Goal: Task Accomplishment & Management: Use online tool/utility

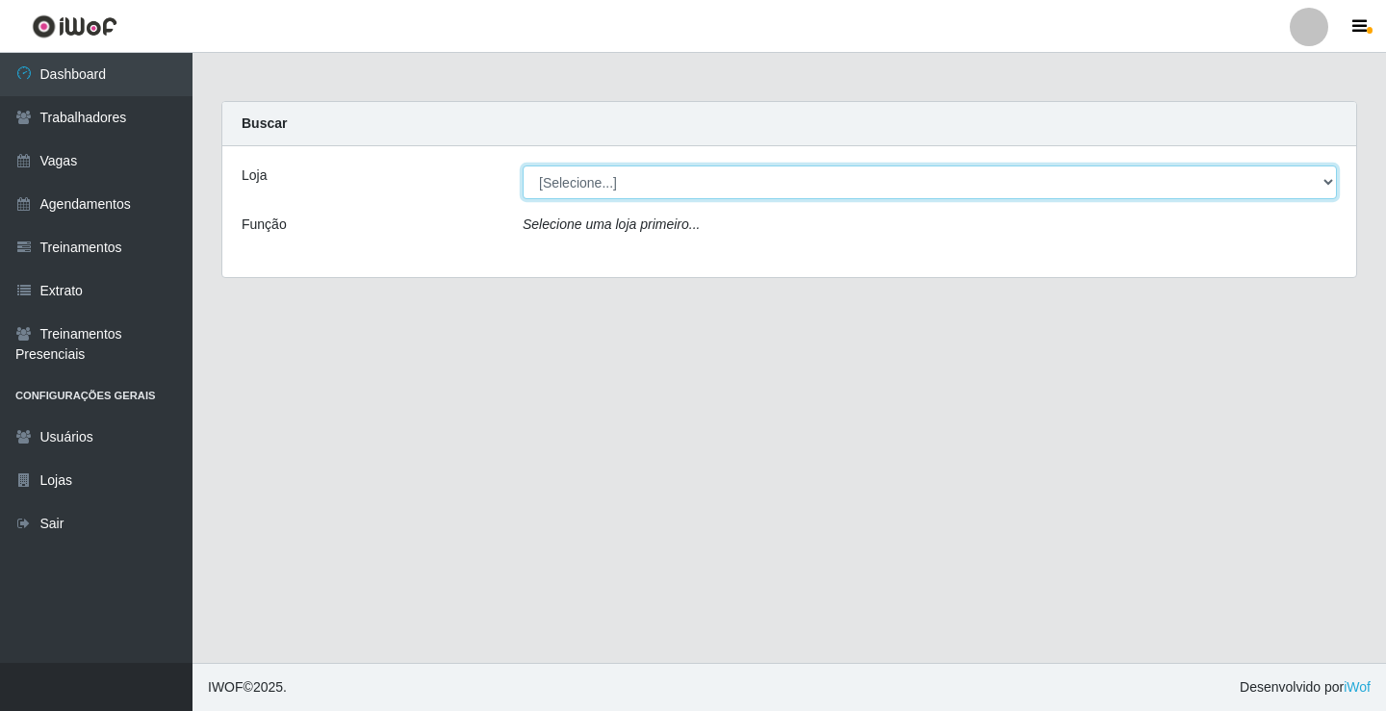
click at [648, 185] on select "[Selecione...] Edilicya Supermercado" at bounding box center [929, 183] width 814 height 34
select select "460"
click at [522, 166] on select "[Selecione...] Edilicya Supermercado" at bounding box center [929, 183] width 814 height 34
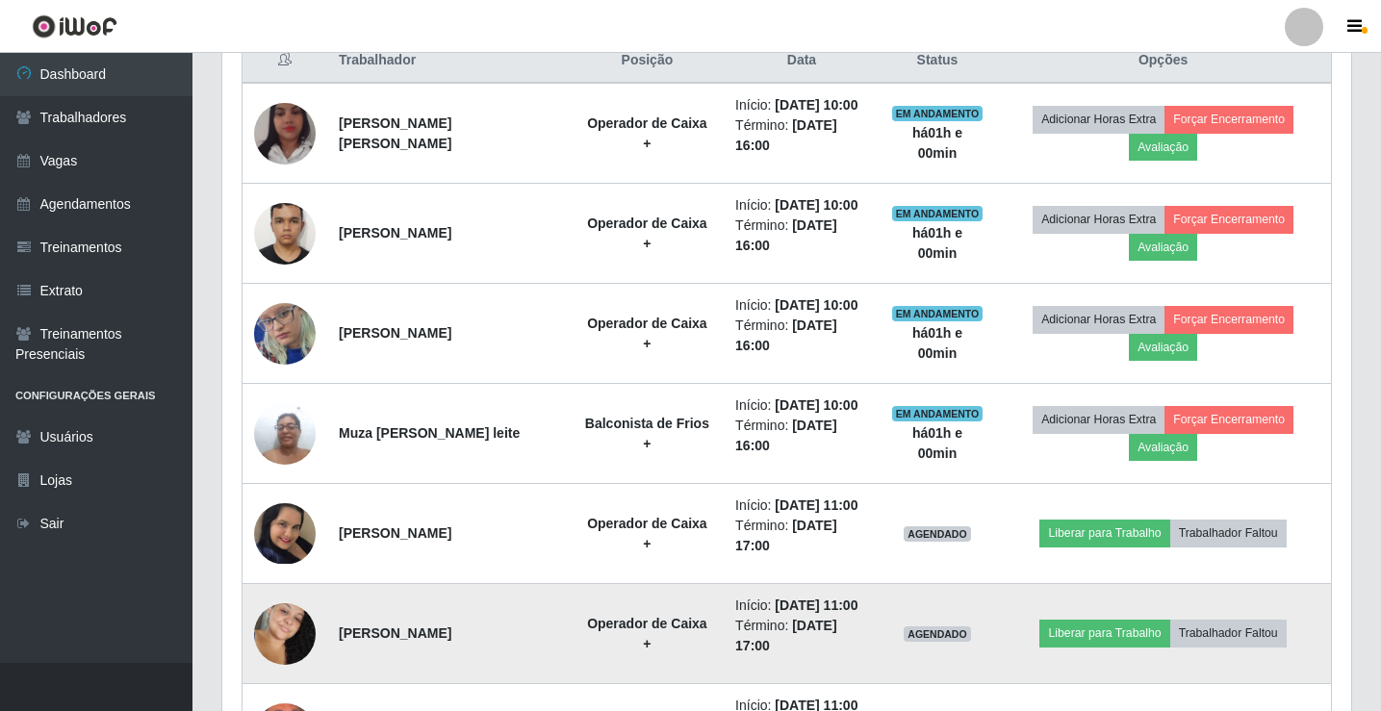
scroll to position [866, 0]
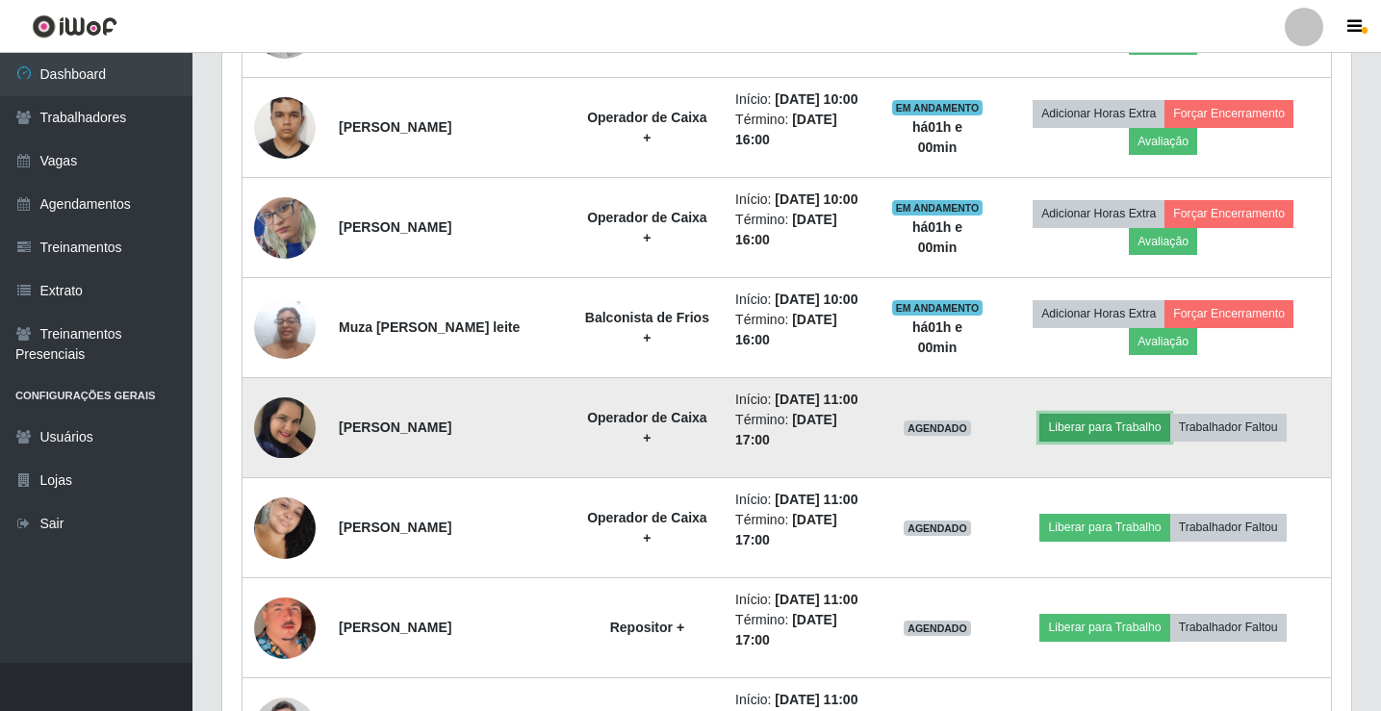
click at [1098, 423] on button "Liberar para Trabalho" at bounding box center [1104, 427] width 130 height 27
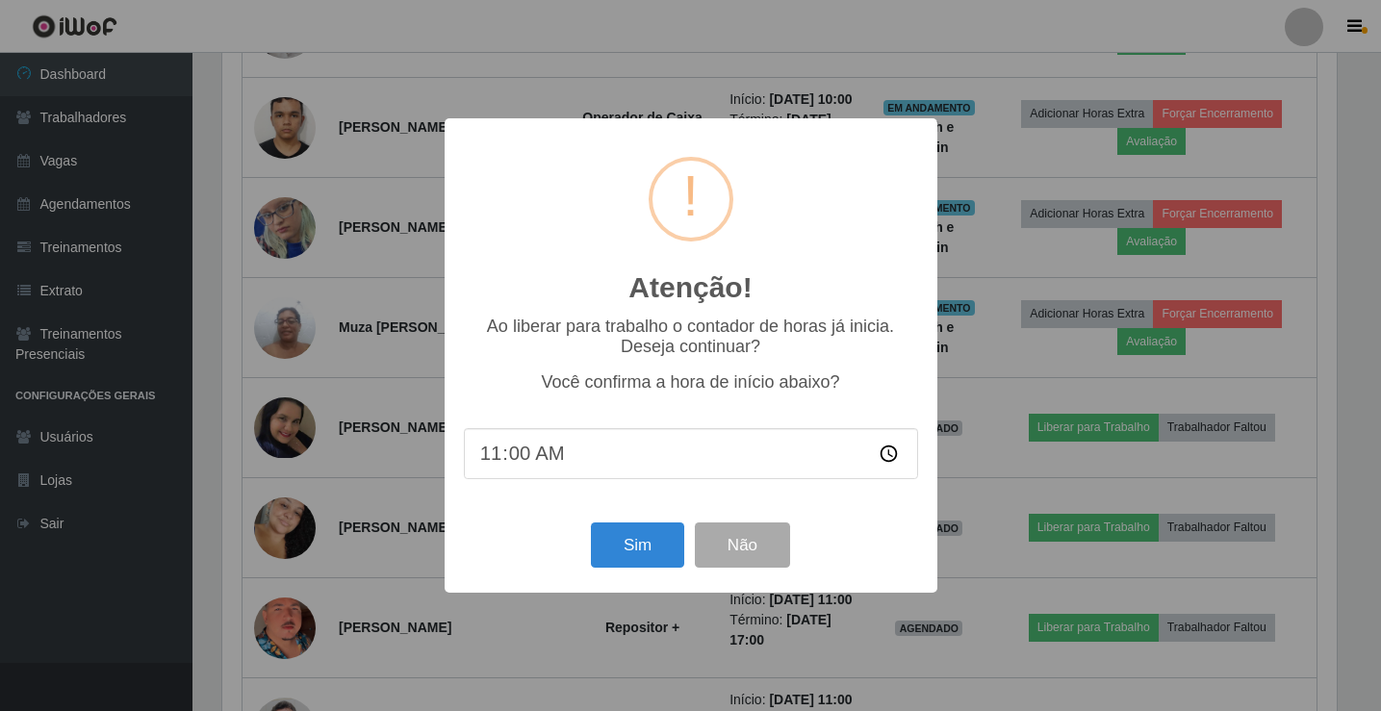
scroll to position [399, 1119]
click at [655, 545] on button "Sim" at bounding box center [639, 544] width 93 height 45
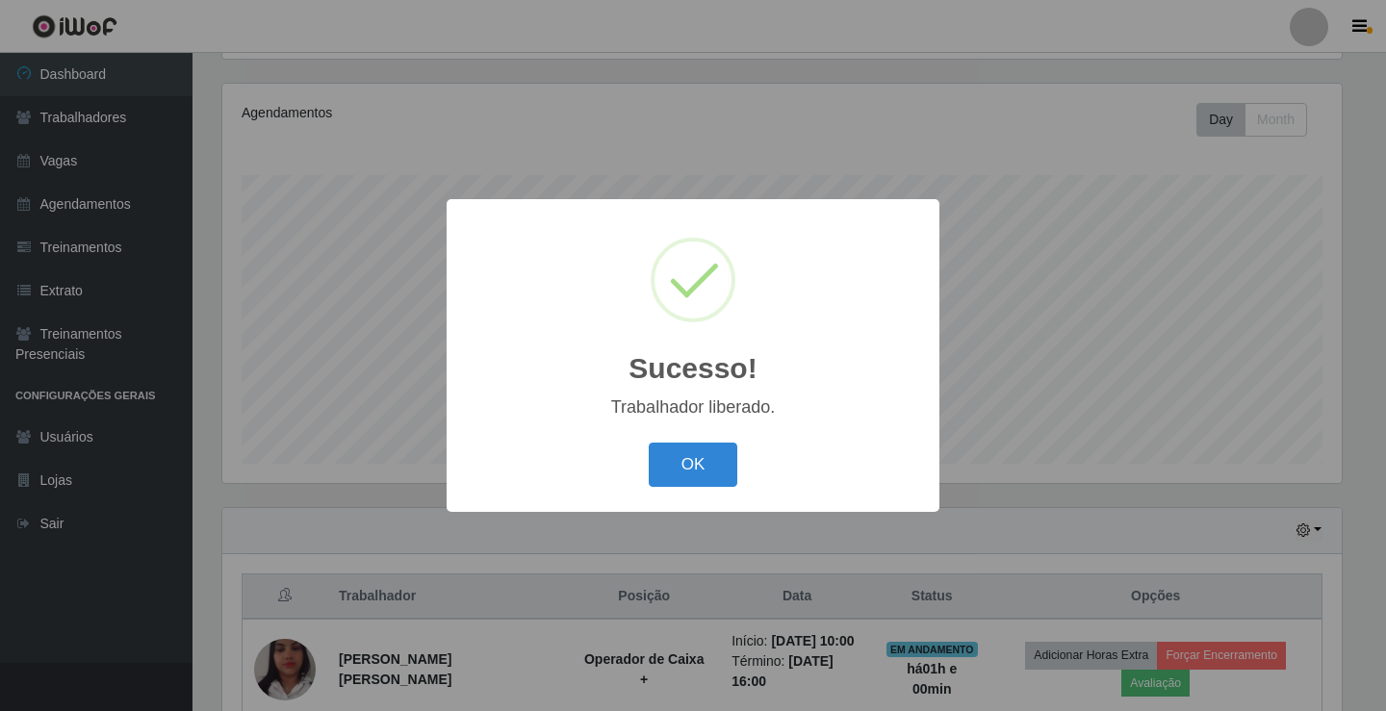
drag, startPoint x: 691, startPoint y: 453, endPoint x: 677, endPoint y: 516, distance: 64.0
click at [692, 454] on button "OK" at bounding box center [693, 465] width 89 height 45
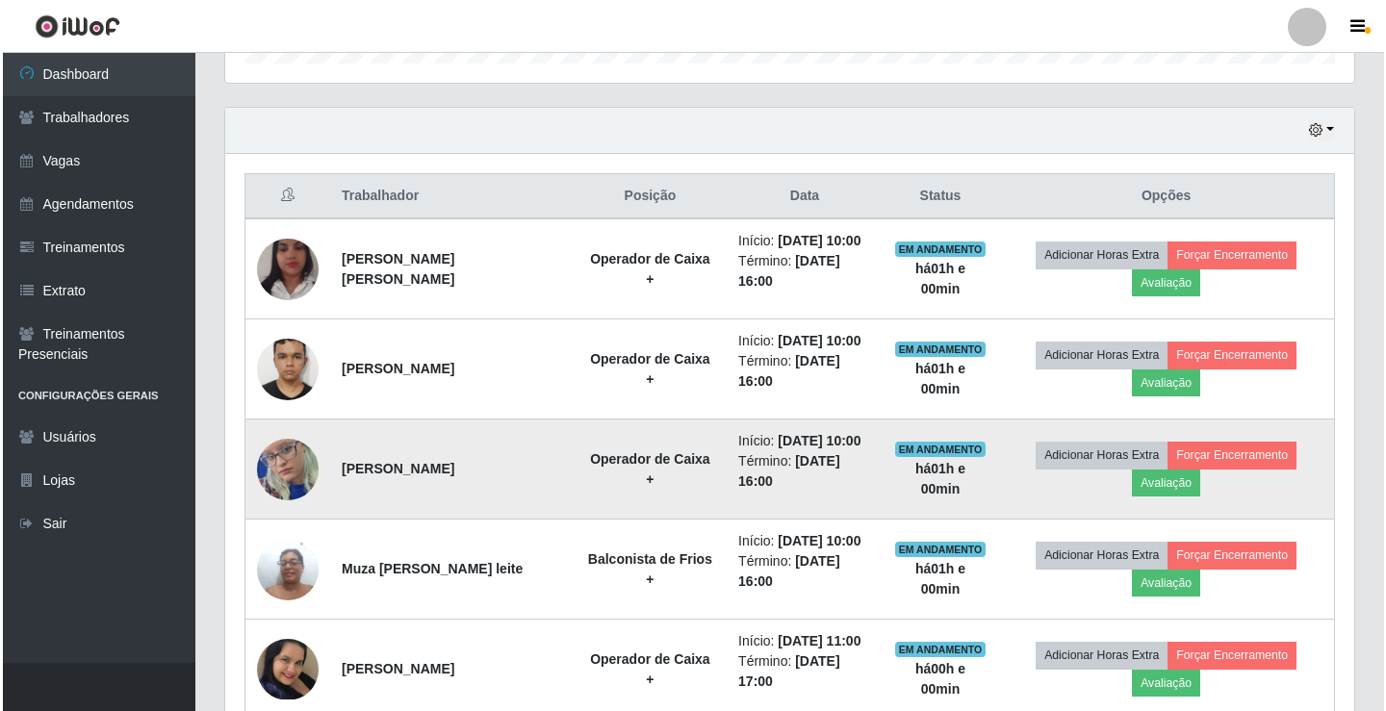
scroll to position [898, 0]
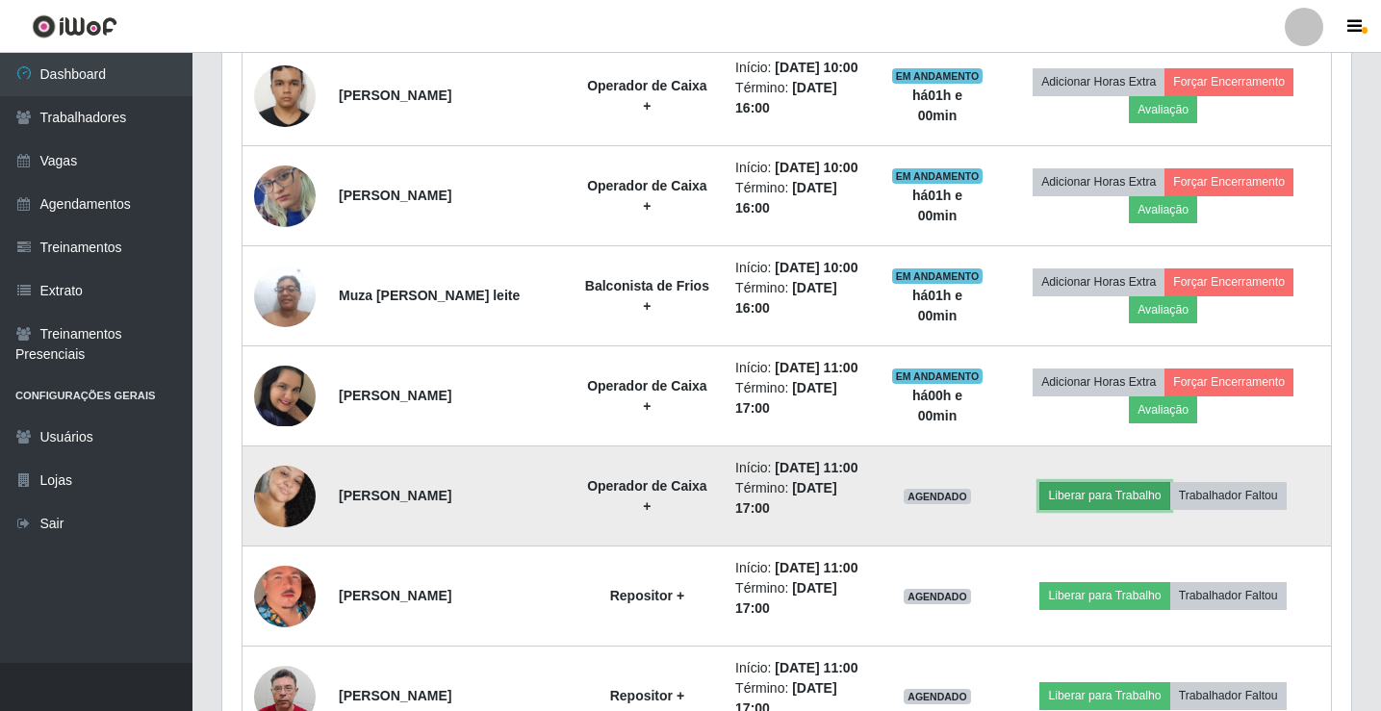
click at [1095, 489] on button "Liberar para Trabalho" at bounding box center [1104, 495] width 130 height 27
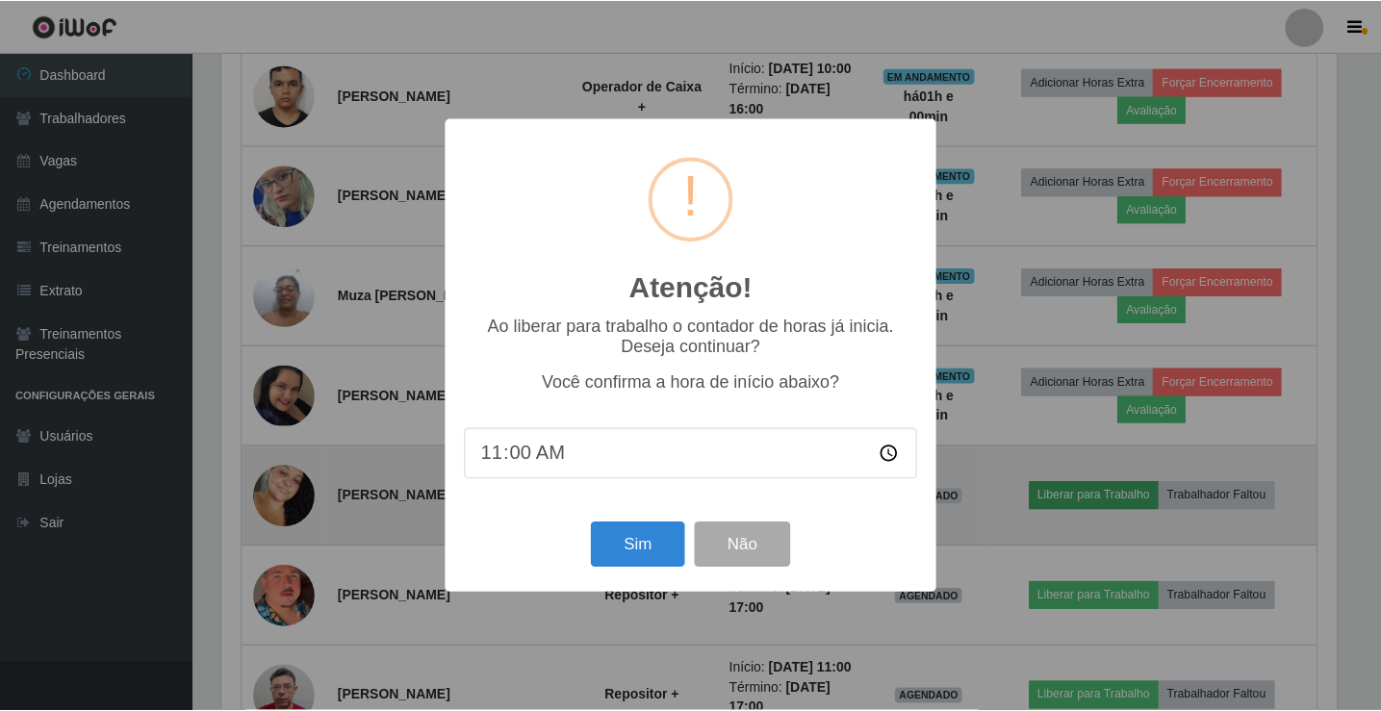
scroll to position [399, 1119]
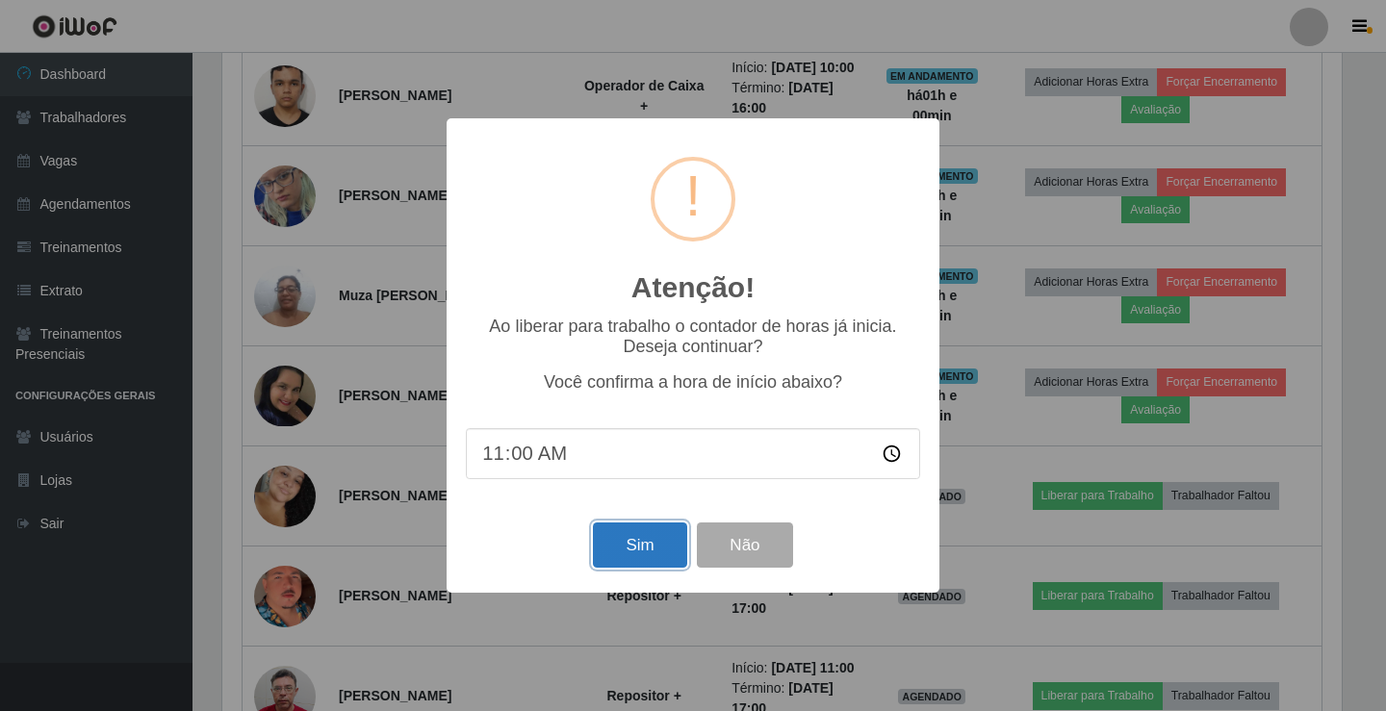
click at [628, 545] on button "Sim" at bounding box center [639, 544] width 93 height 45
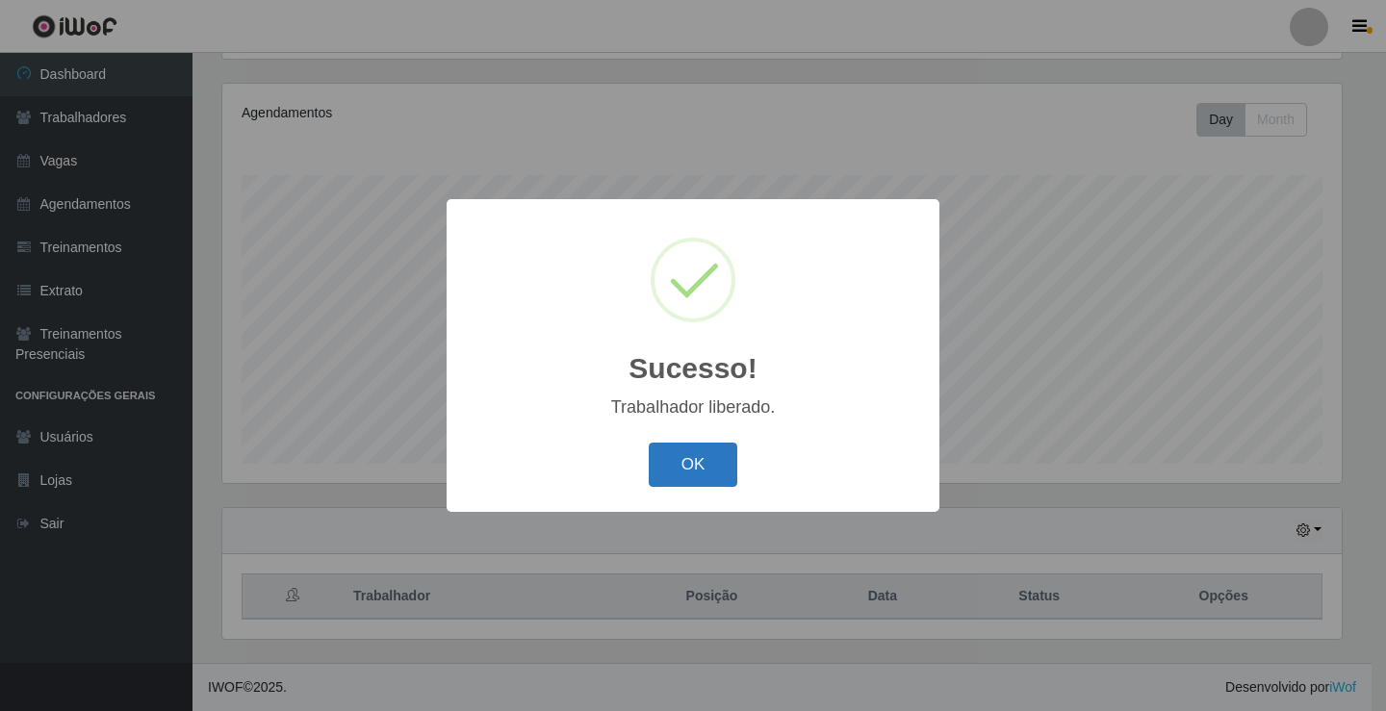
click at [727, 452] on button "OK" at bounding box center [693, 465] width 89 height 45
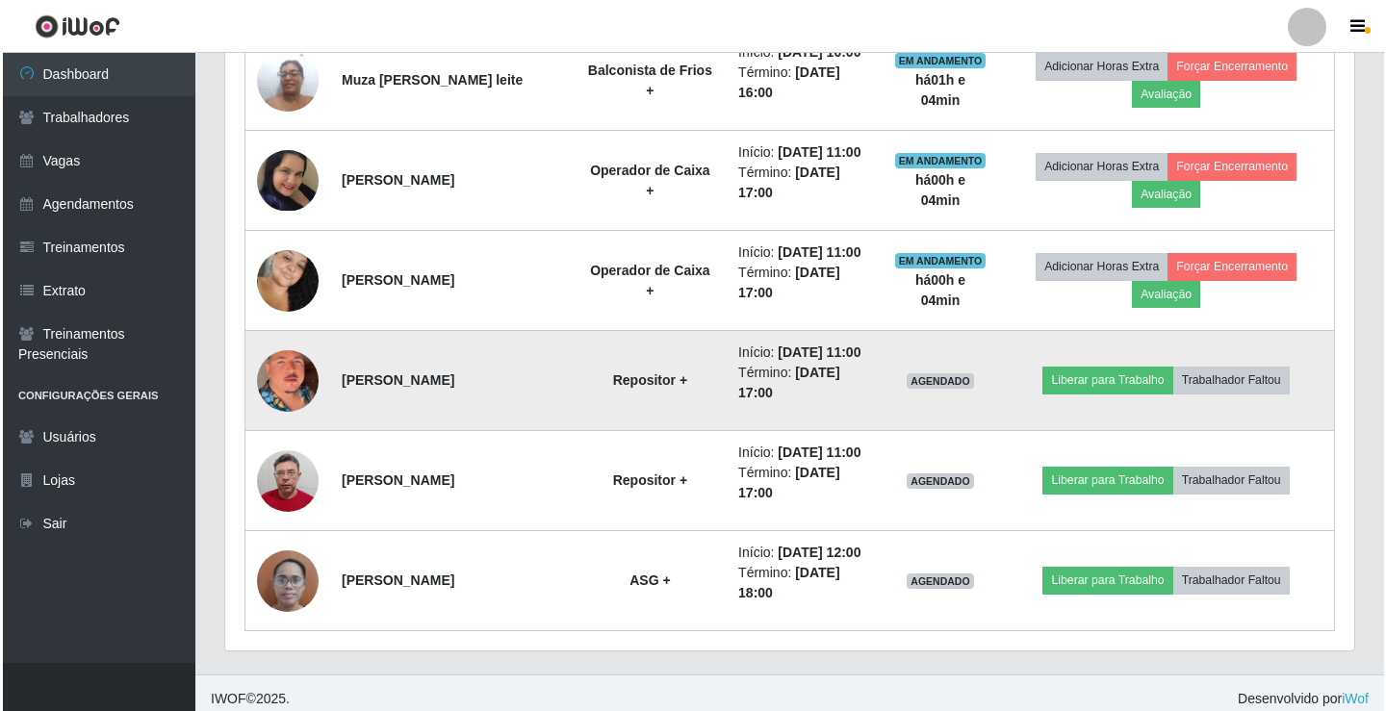
scroll to position [1125, 0]
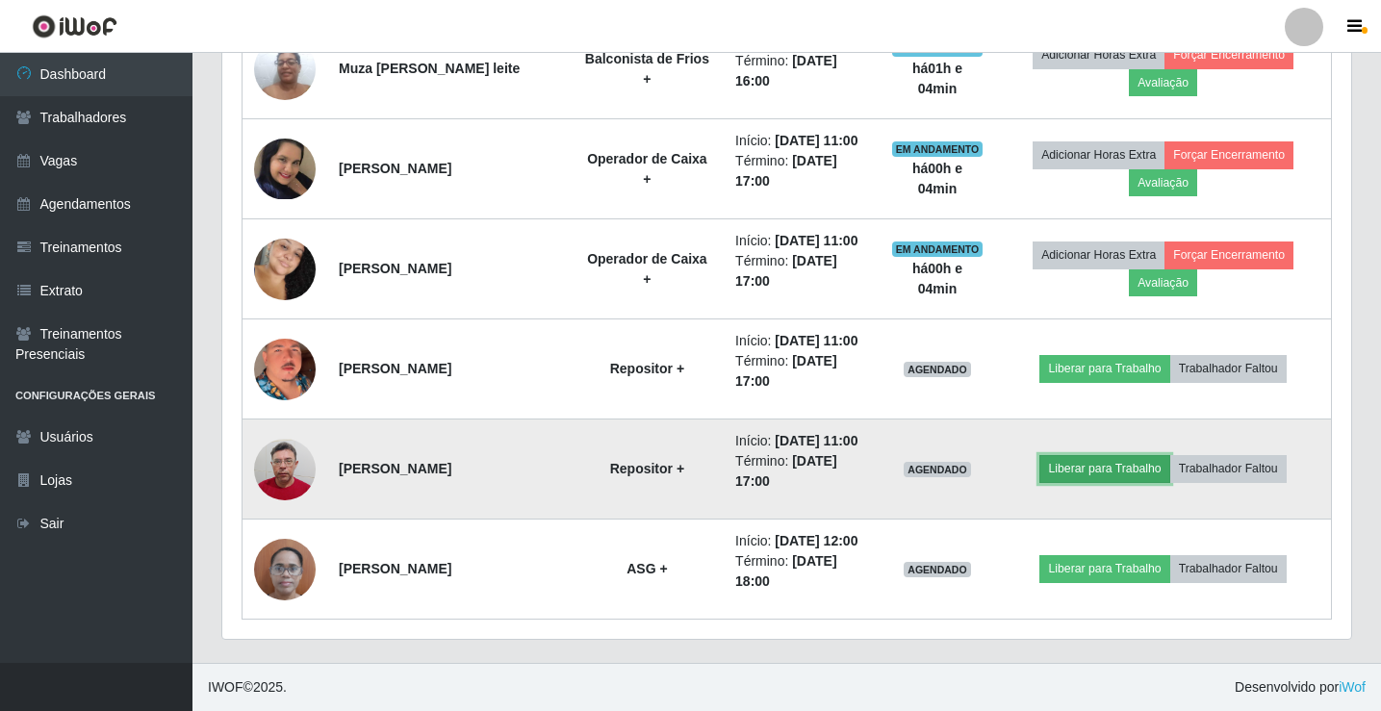
click at [1086, 463] on button "Liberar para Trabalho" at bounding box center [1104, 468] width 130 height 27
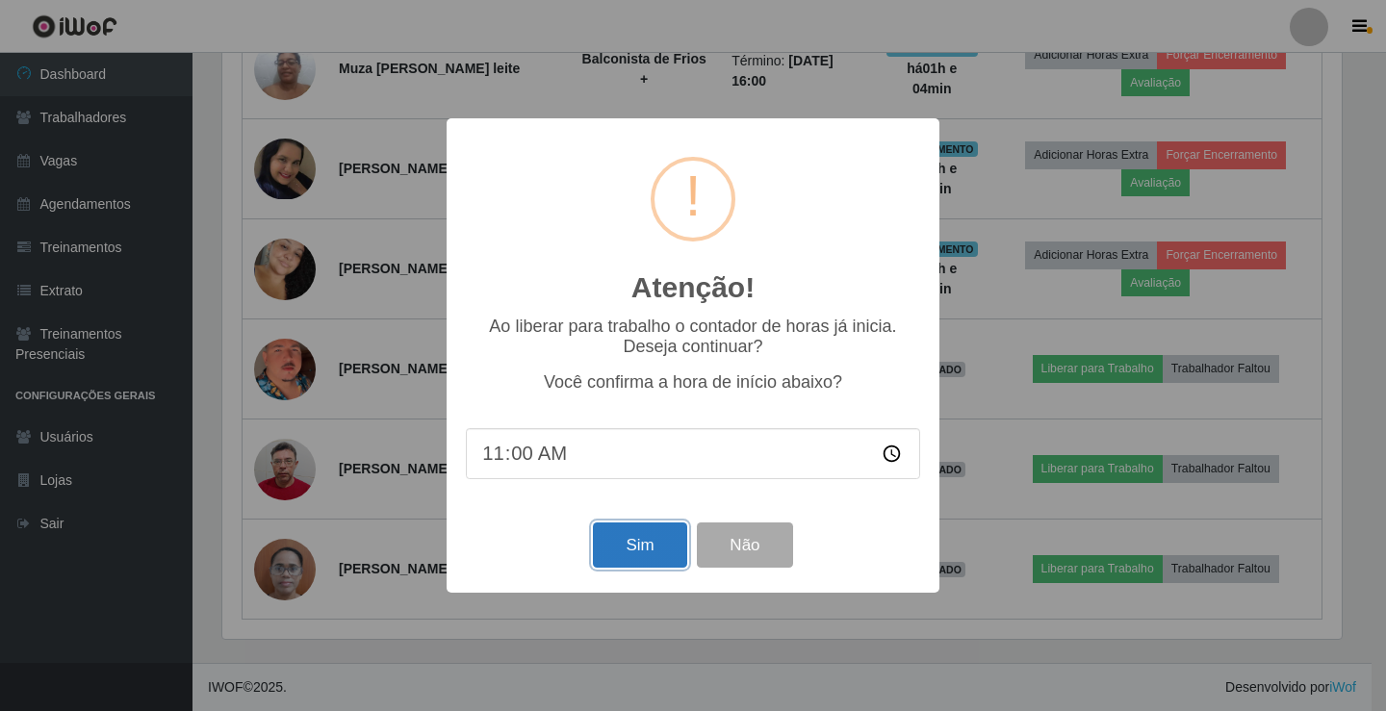
click at [624, 548] on button "Sim" at bounding box center [639, 544] width 93 height 45
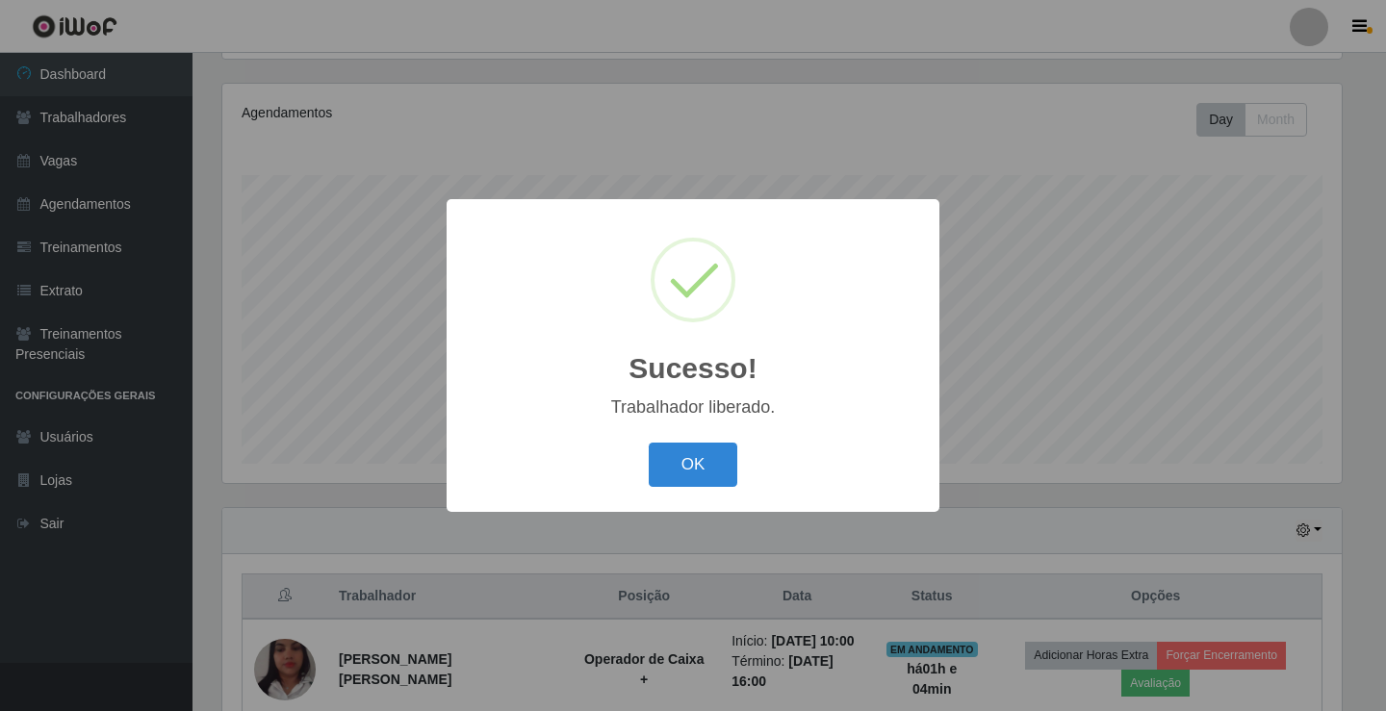
click at [649, 443] on button "OK" at bounding box center [693, 465] width 89 height 45
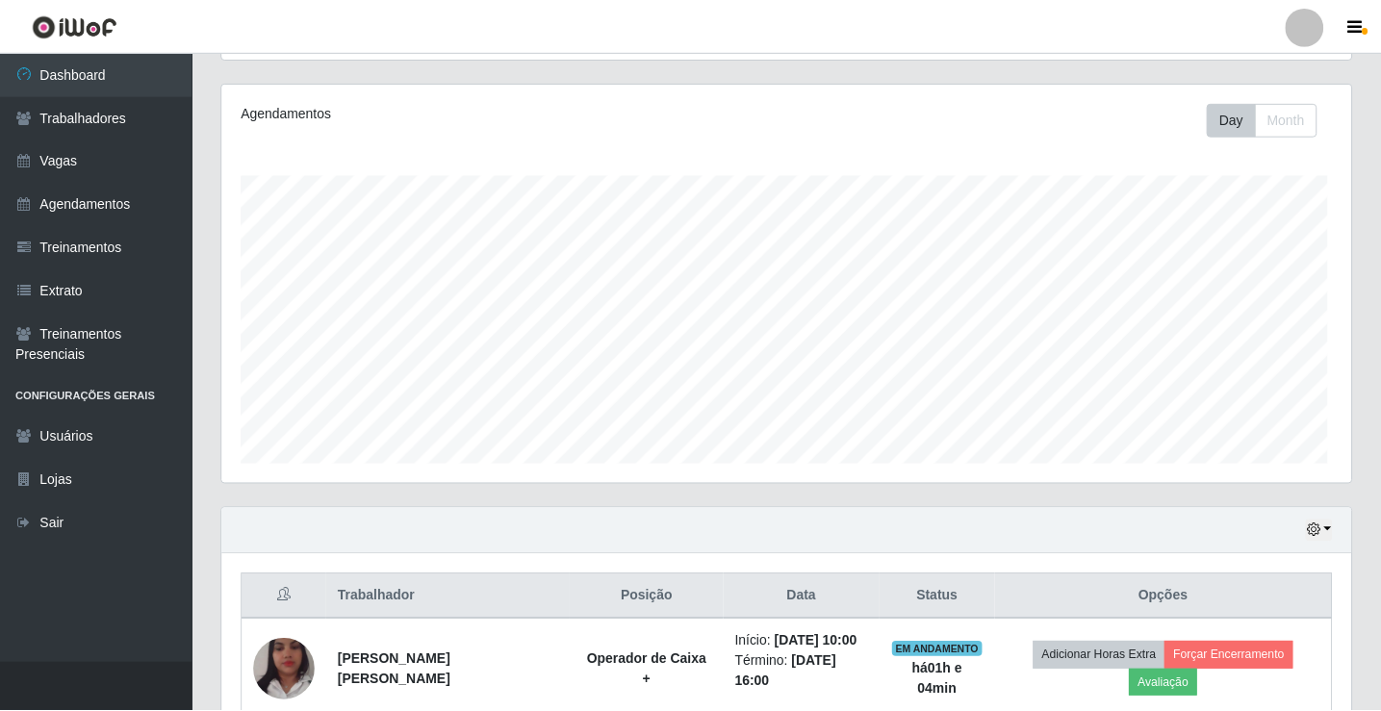
scroll to position [399, 1129]
